Goal: Find specific page/section: Find specific page/section

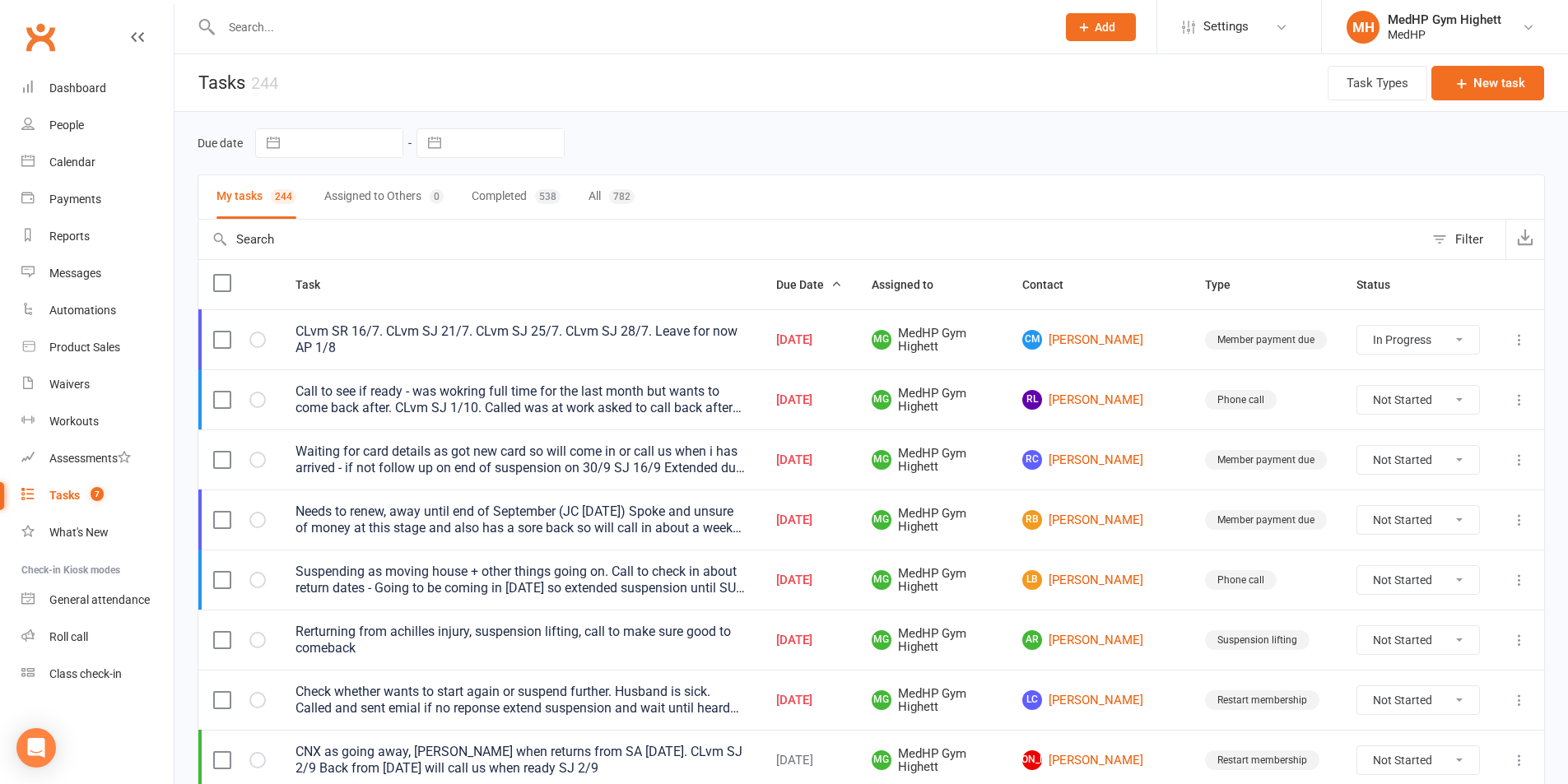
select select "started"
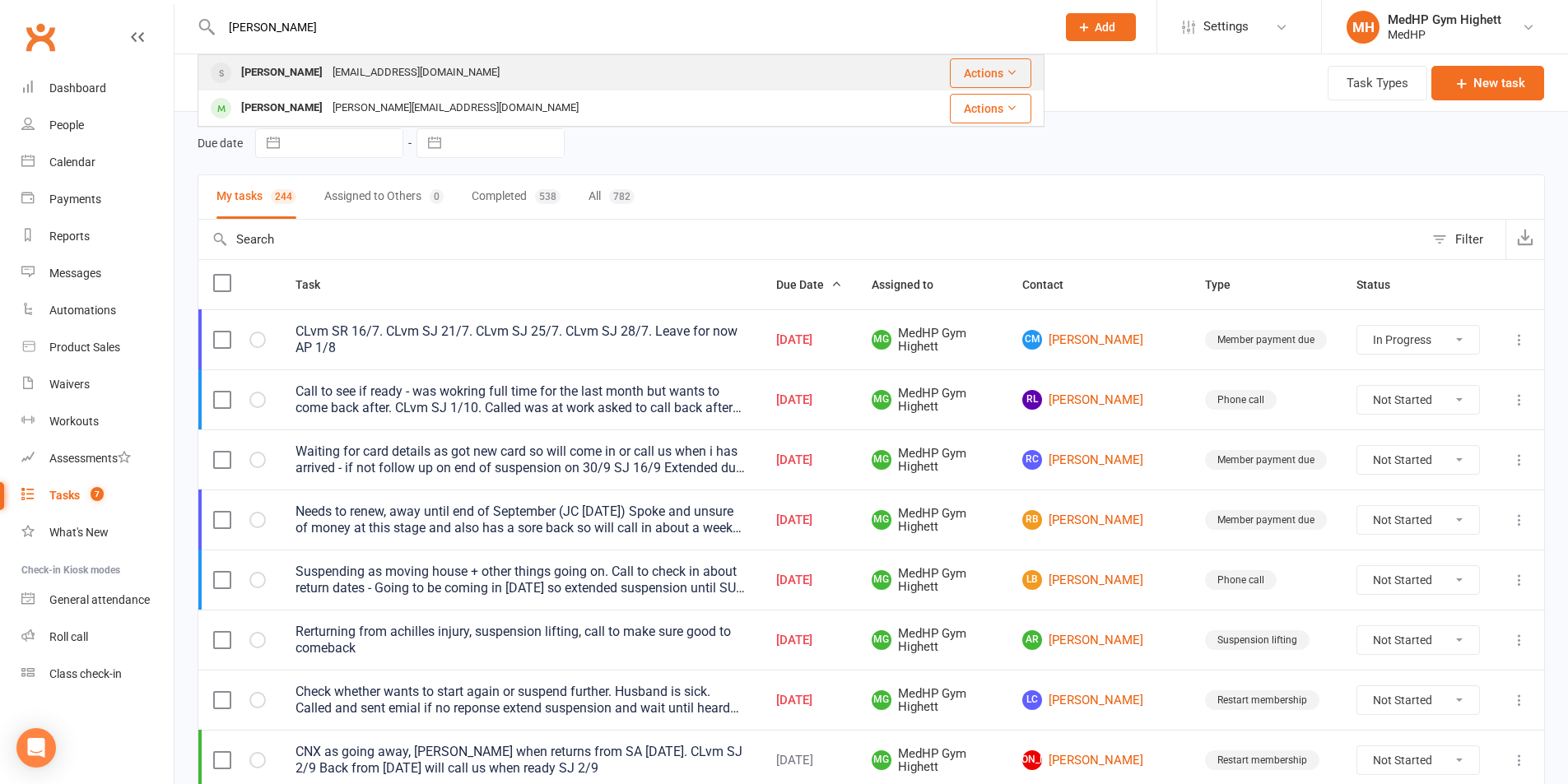
type input "[PERSON_NAME]"
click at [456, 66] on div "[PERSON_NAME] [EMAIL_ADDRESS][DOMAIN_NAME]" at bounding box center [538, 72] width 679 height 34
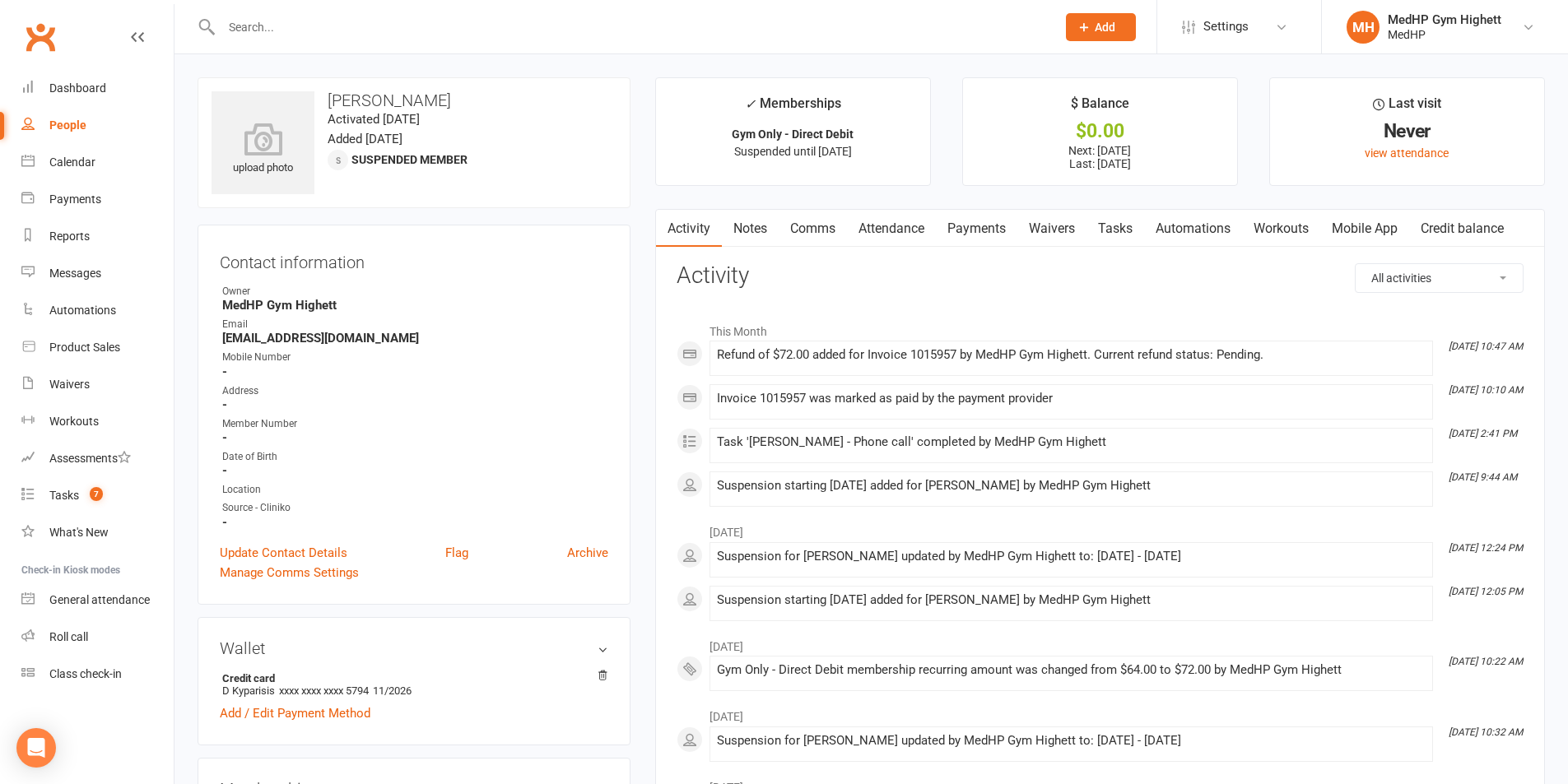
click at [993, 227] on link "Payments" at bounding box center [976, 228] width 82 height 38
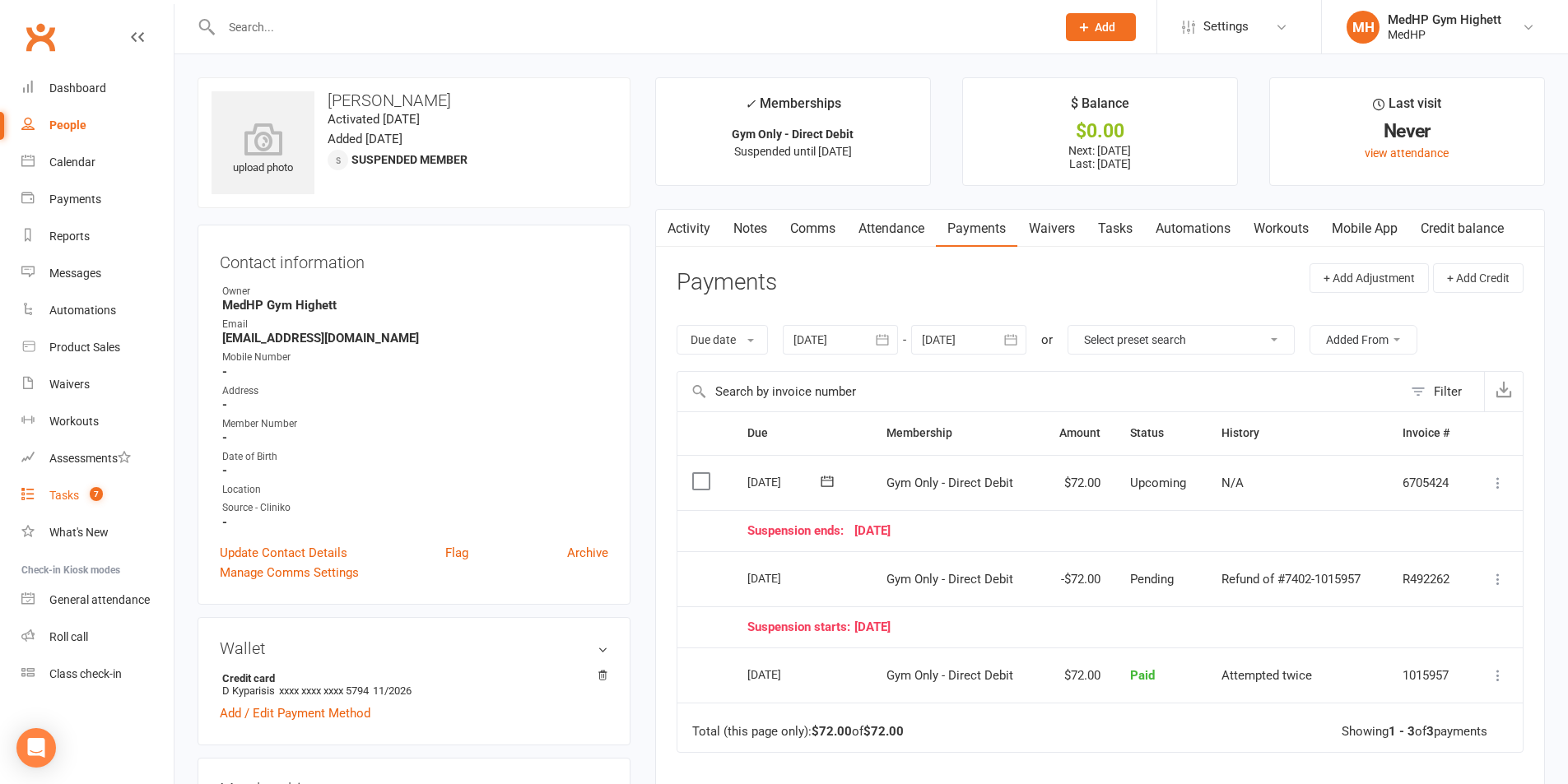
click at [129, 506] on link "Tasks 7" at bounding box center [97, 495] width 152 height 37
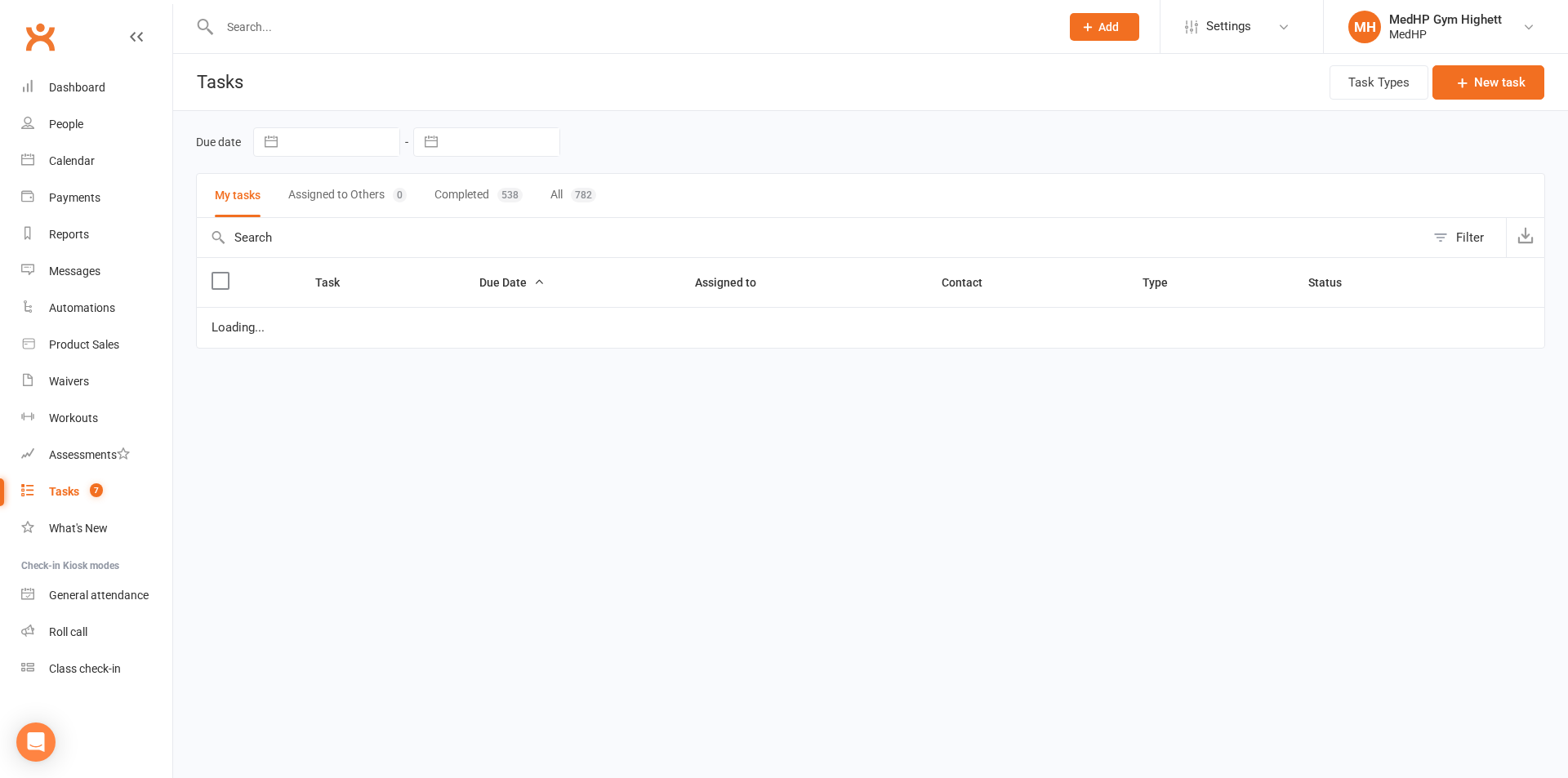
select select "started"
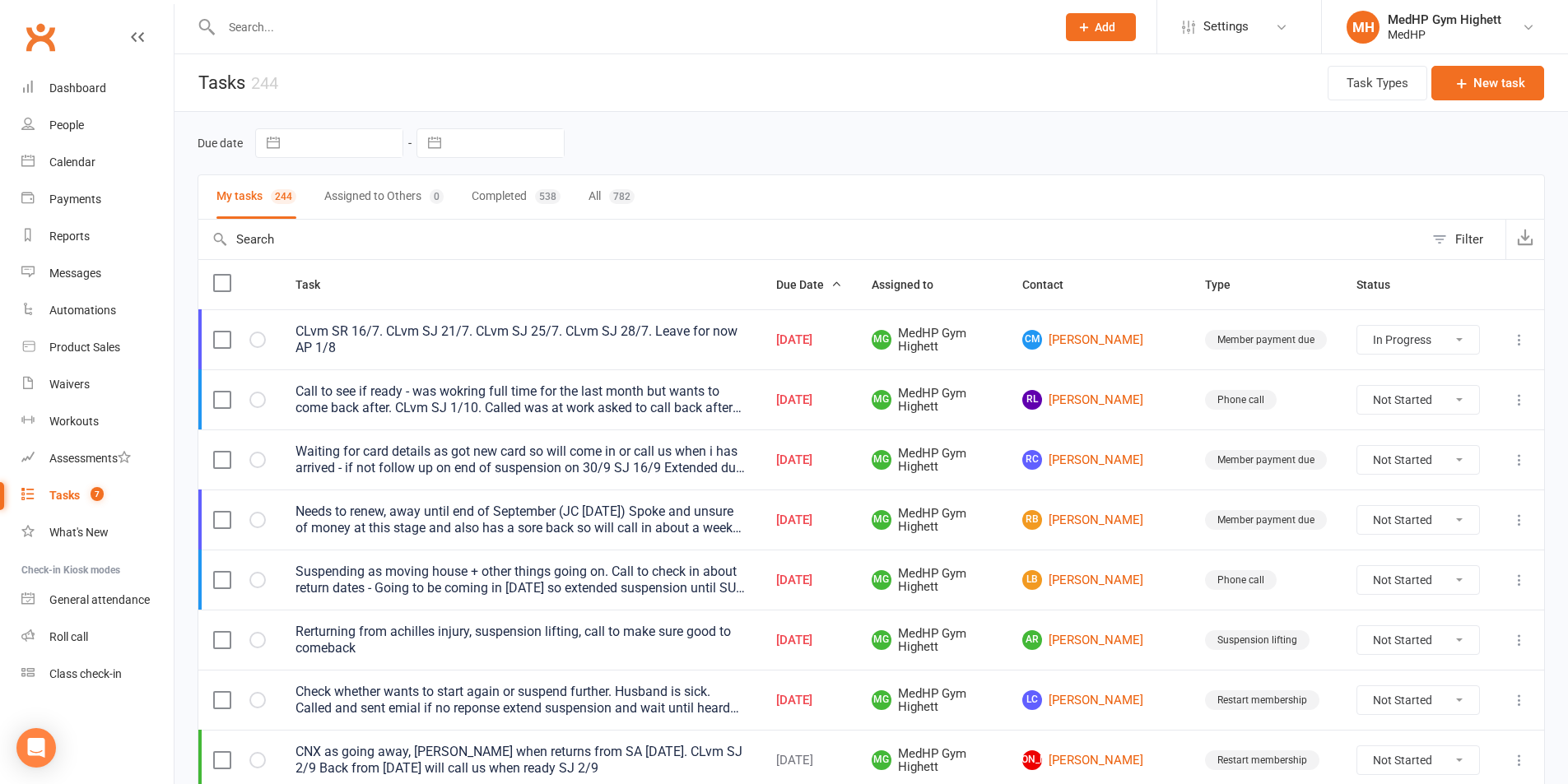
click at [677, 30] on input "text" at bounding box center [630, 27] width 828 height 23
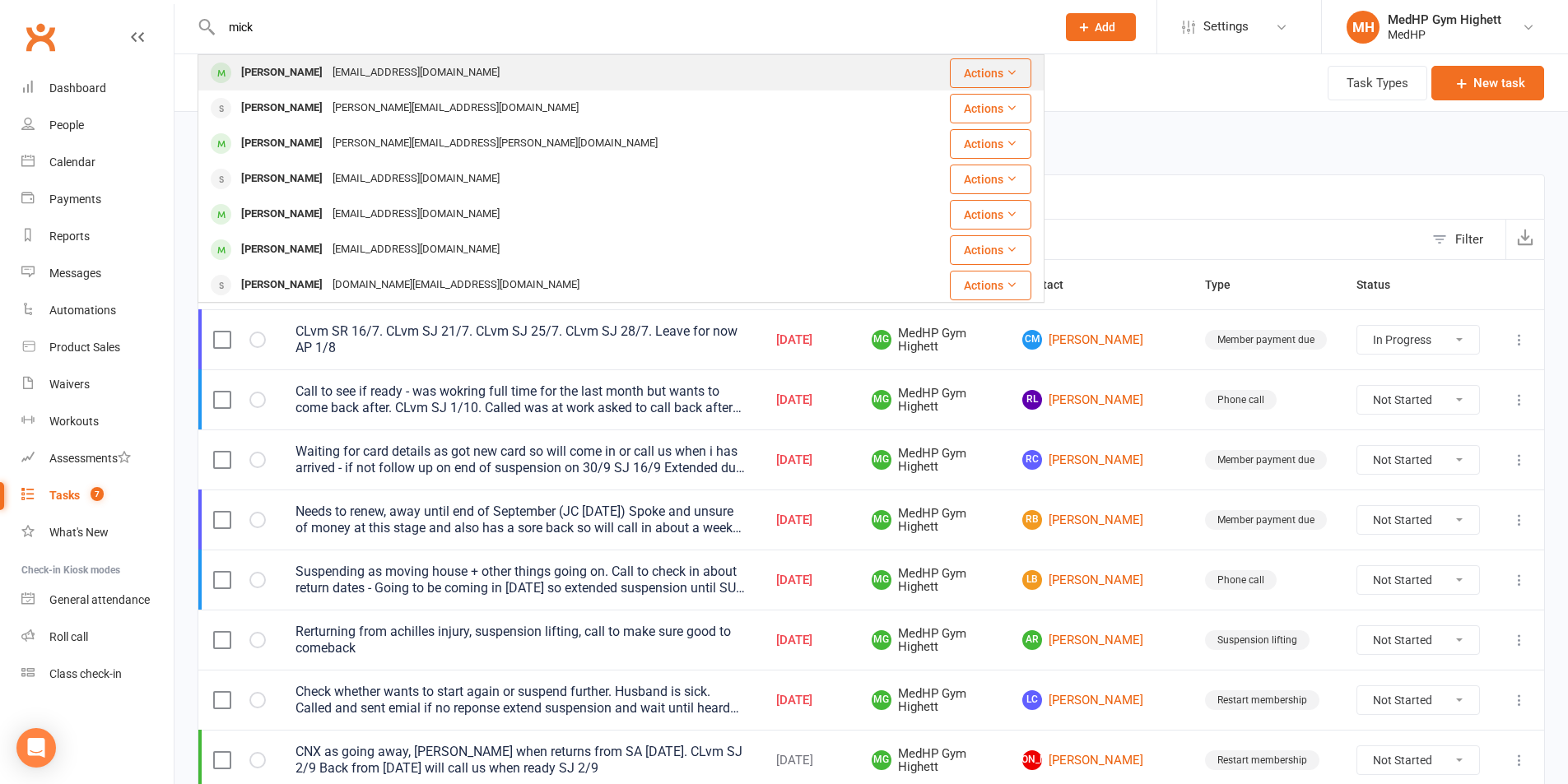
type input "mick"
click at [505, 56] on div "[PERSON_NAME] [EMAIL_ADDRESS][DOMAIN_NAME]" at bounding box center [550, 72] width 702 height 34
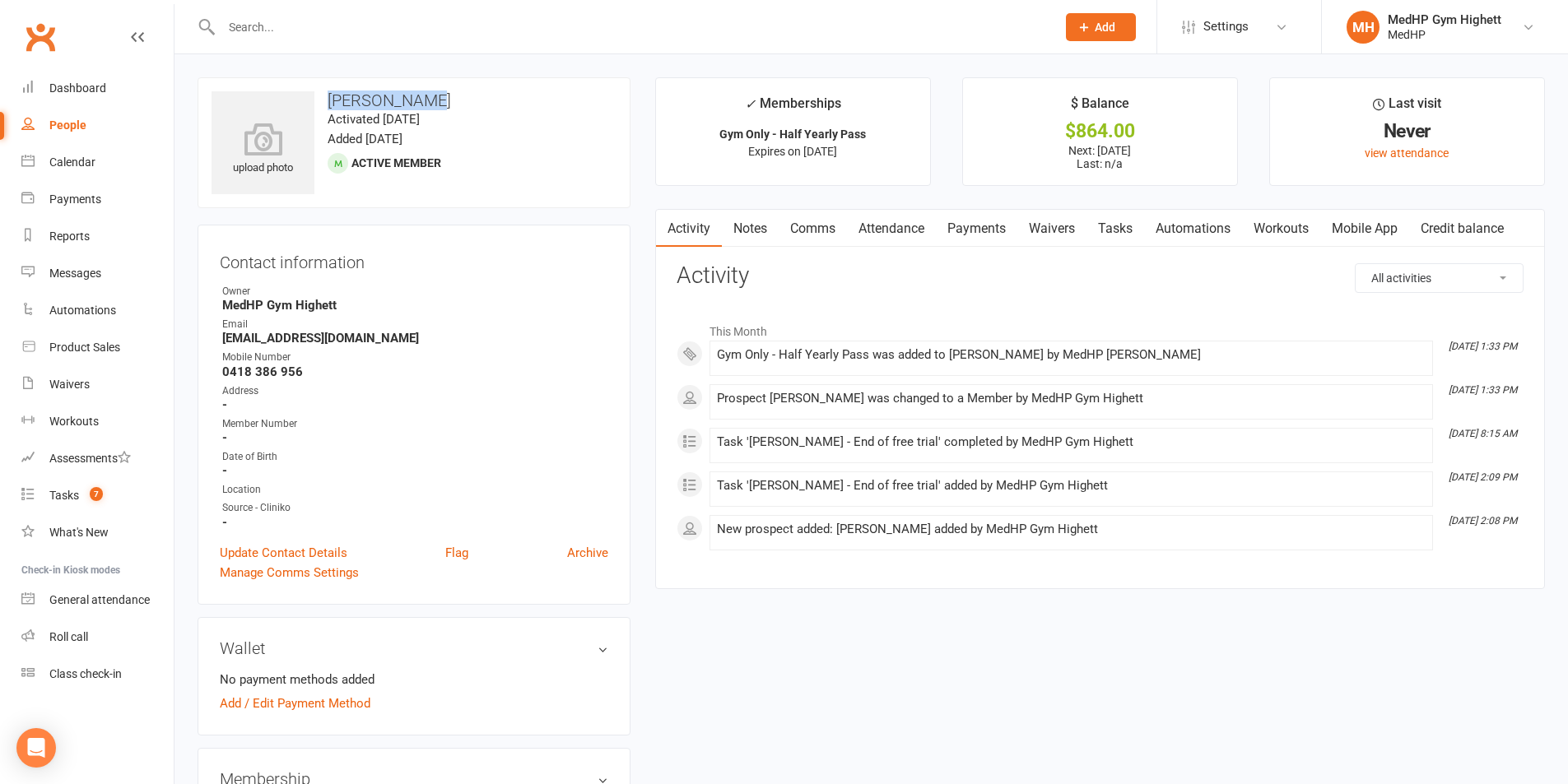
drag, startPoint x: 430, startPoint y: 103, endPoint x: 332, endPoint y: 110, distance: 98.2
click at [329, 110] on div "upload photo [PERSON_NAME] Activated [DATE] Added [DATE] Active member" at bounding box center [414, 142] width 433 height 131
drag, startPoint x: 330, startPoint y: 101, endPoint x: 427, endPoint y: 106, distance: 97.1
click at [427, 106] on h3 "[PERSON_NAME]" at bounding box center [414, 101] width 405 height 18
copy h3 "[PERSON_NAME]"
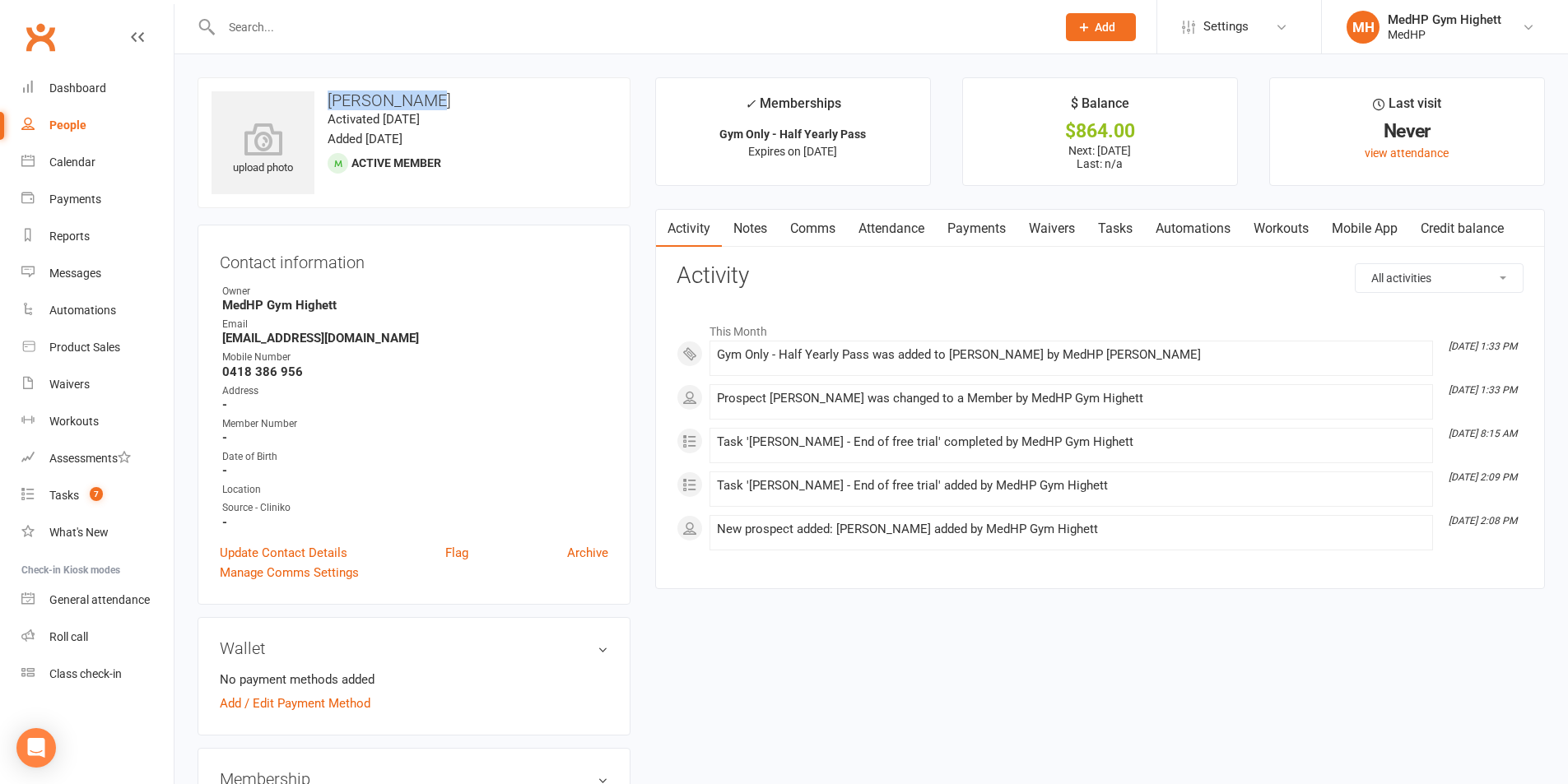
click at [494, 105] on h3 "[PERSON_NAME]" at bounding box center [414, 101] width 405 height 18
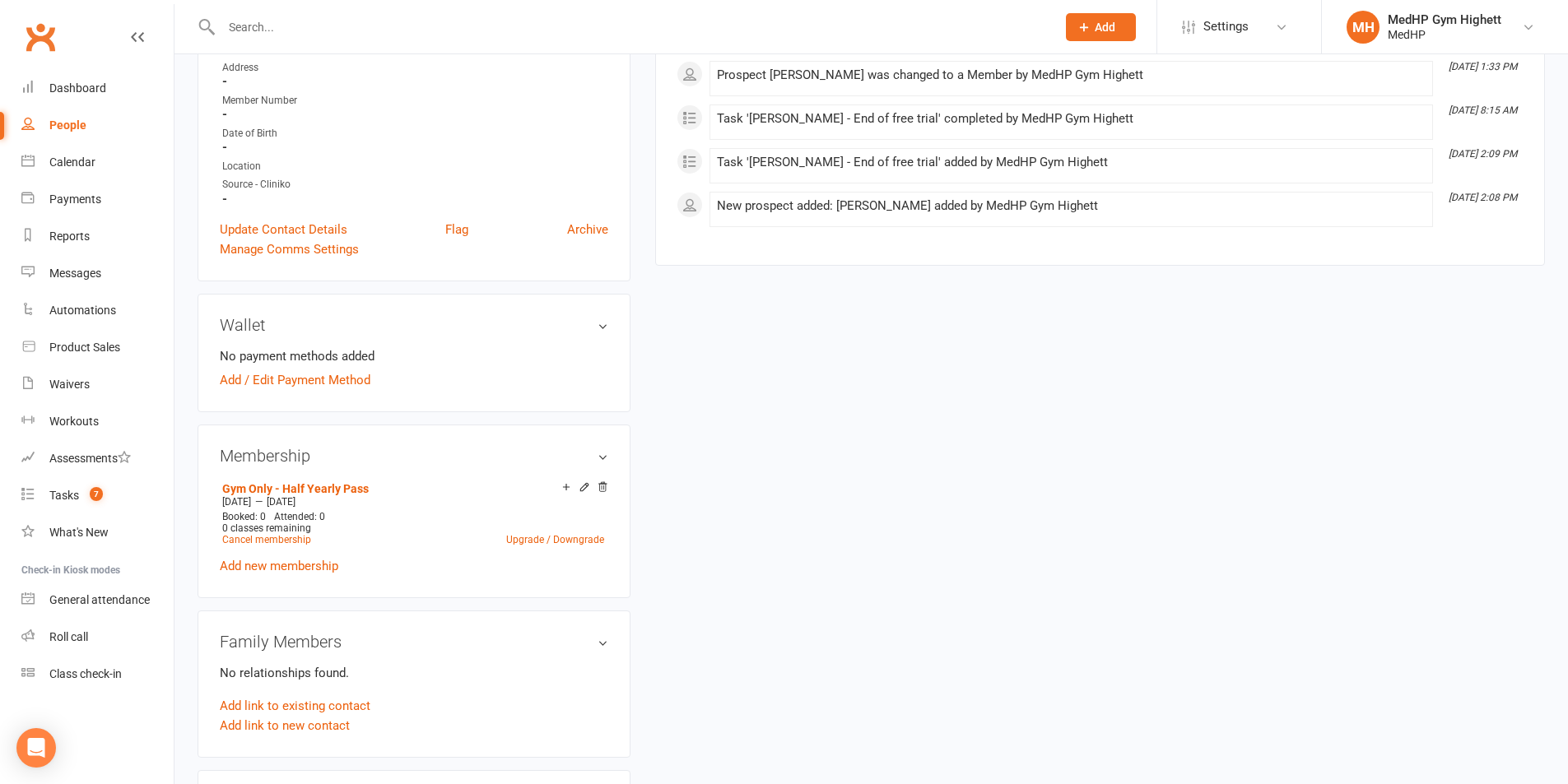
scroll to position [329, 0]
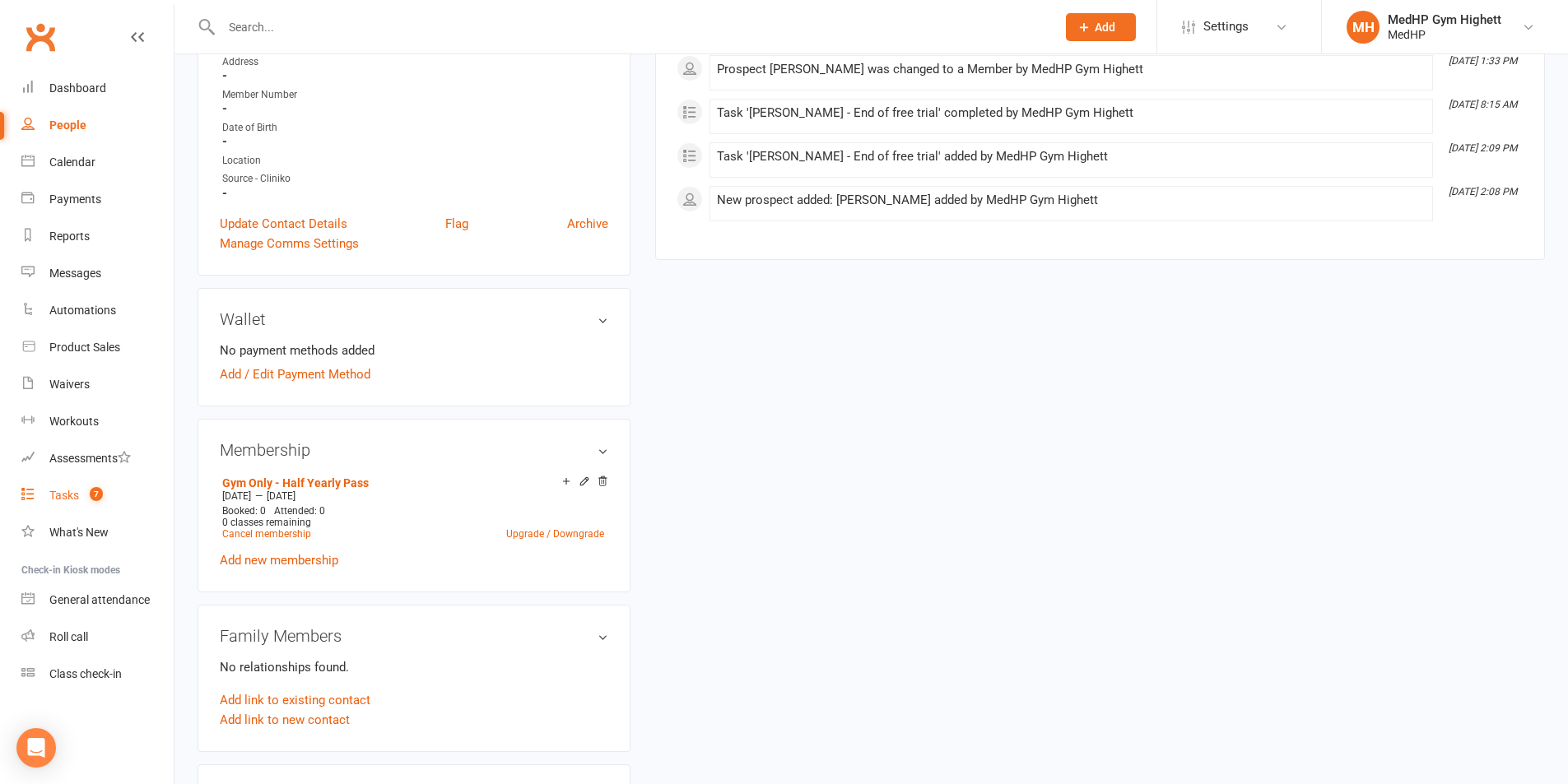
click at [69, 506] on link "Tasks 7" at bounding box center [97, 495] width 152 height 37
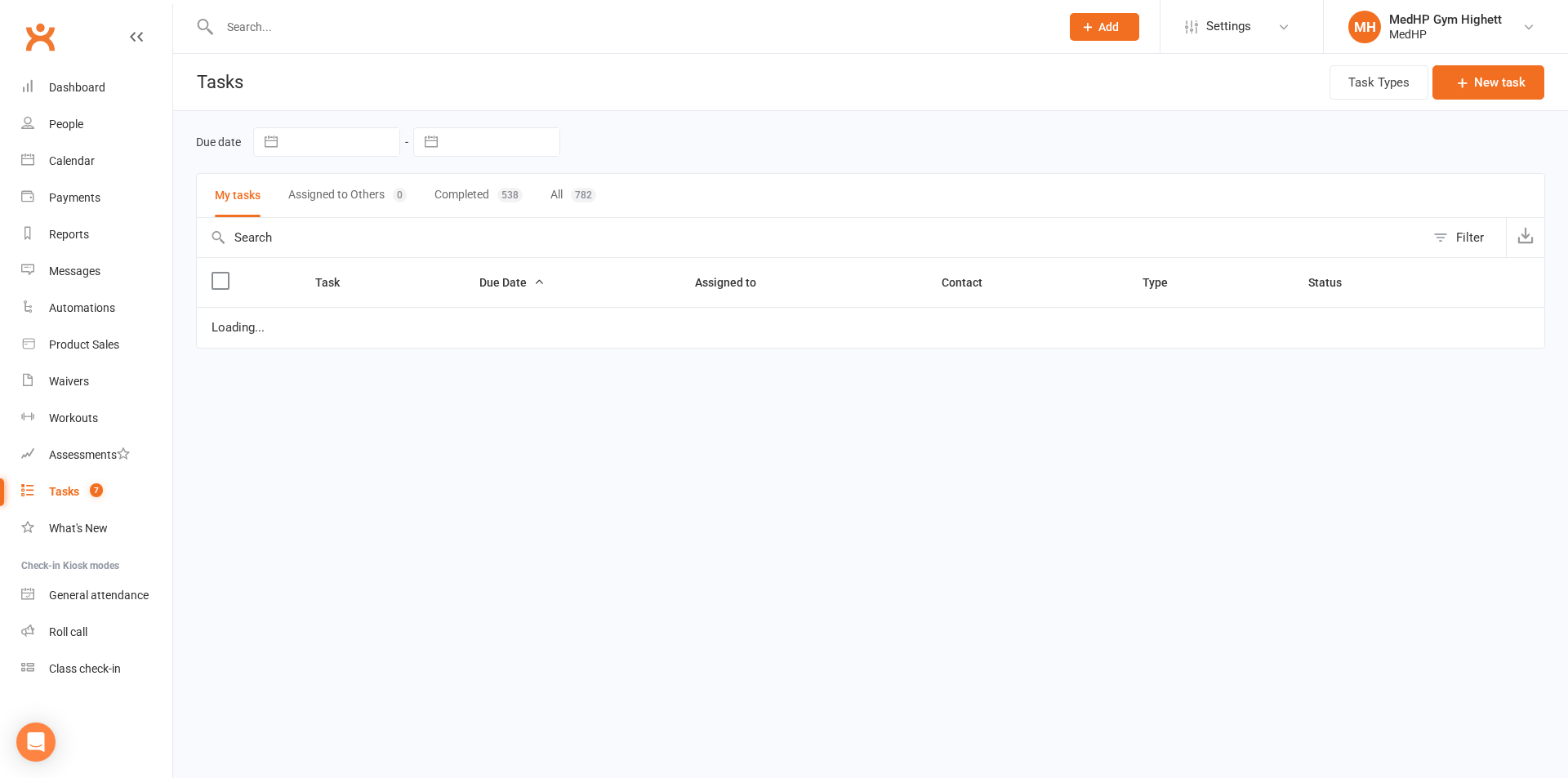
select select "started"
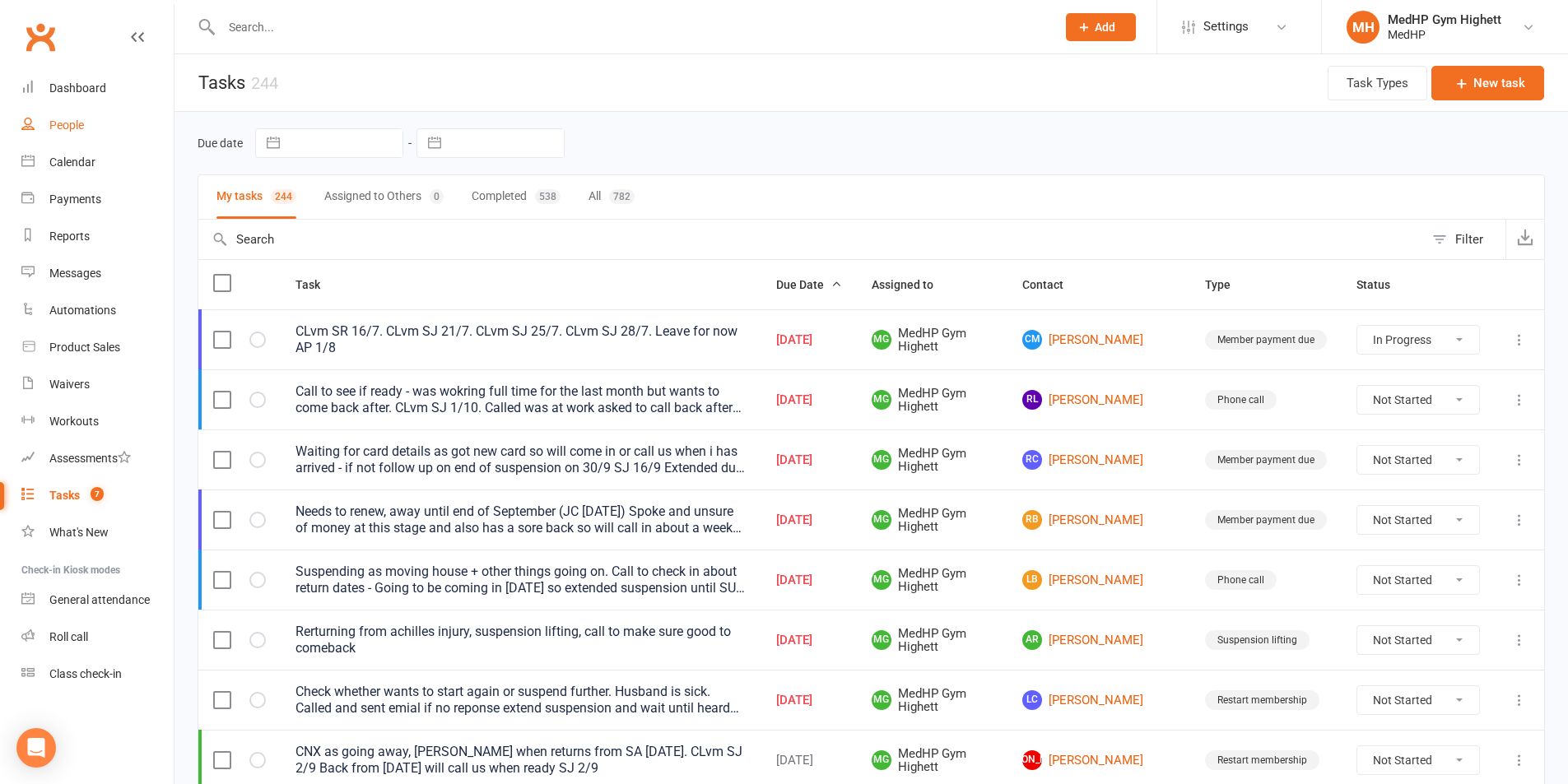
click at [52, 136] on link "People" at bounding box center [97, 125] width 152 height 37
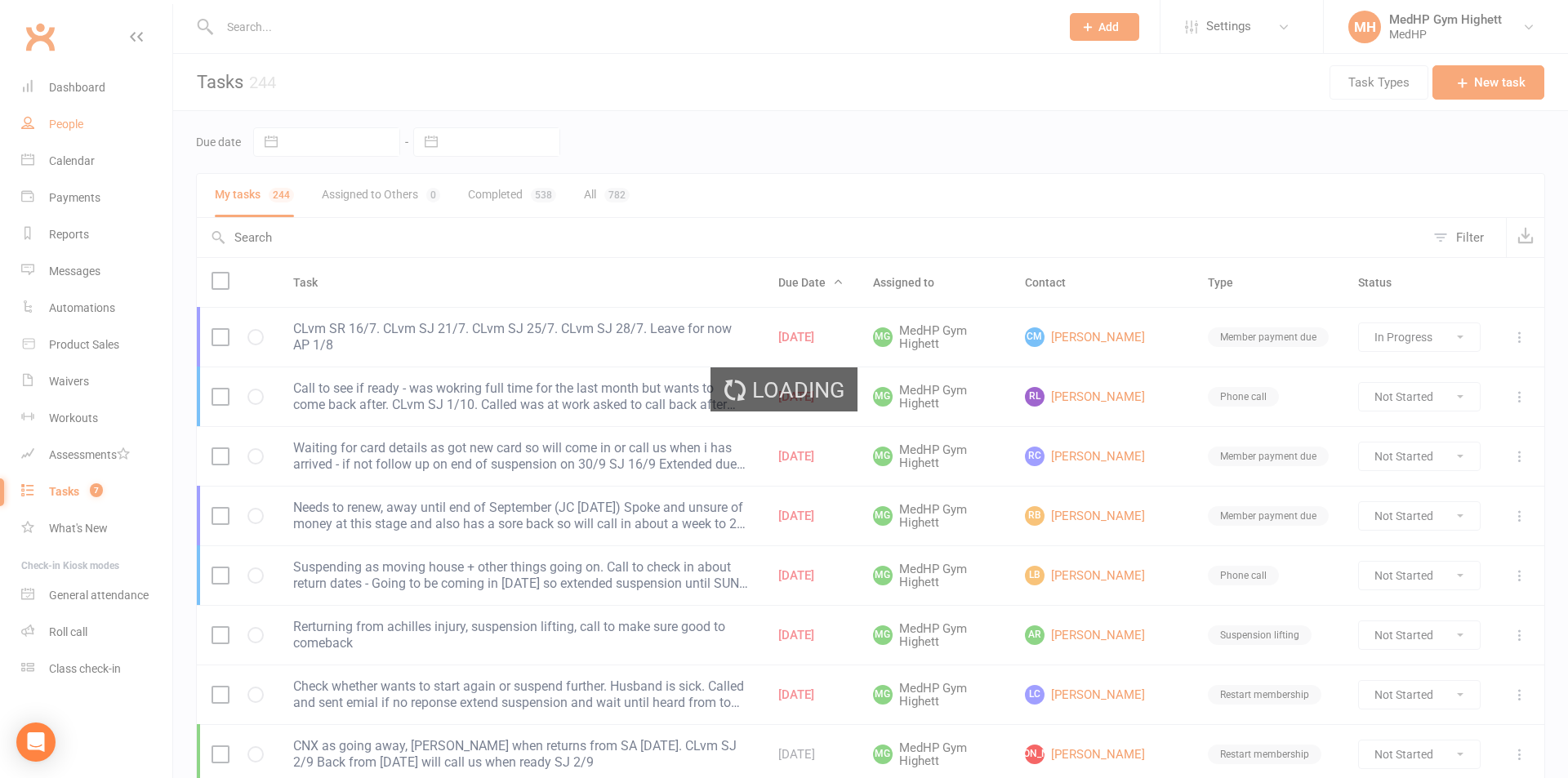
select select "100"
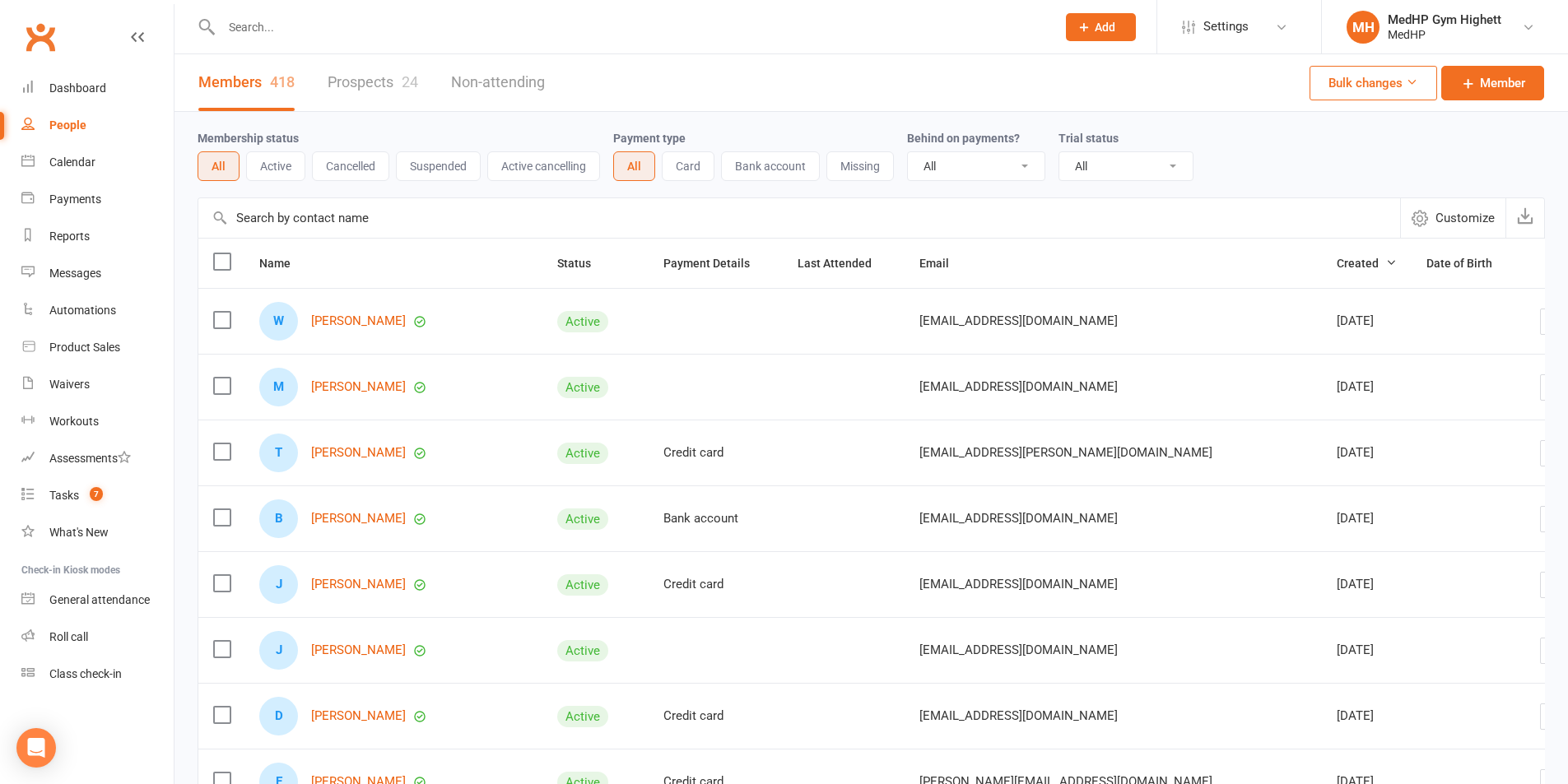
click at [348, 38] on input "text" at bounding box center [630, 27] width 828 height 23
paste input "[PERSON_NAME]"
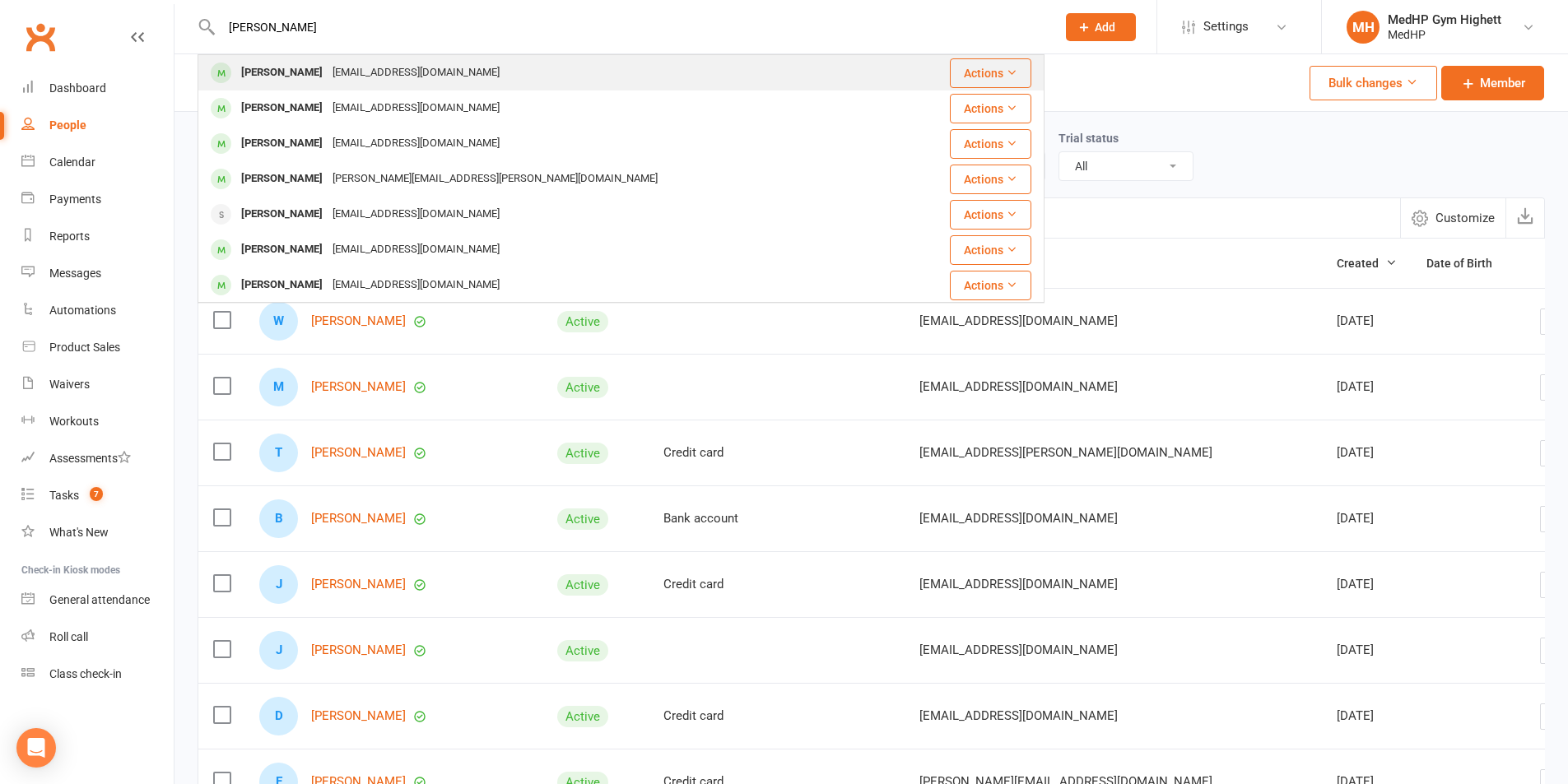
type input "[PERSON_NAME]"
click at [264, 75] on div "[PERSON_NAME]" at bounding box center [282, 72] width 92 height 24
